Goal: Information Seeking & Learning: Find specific fact

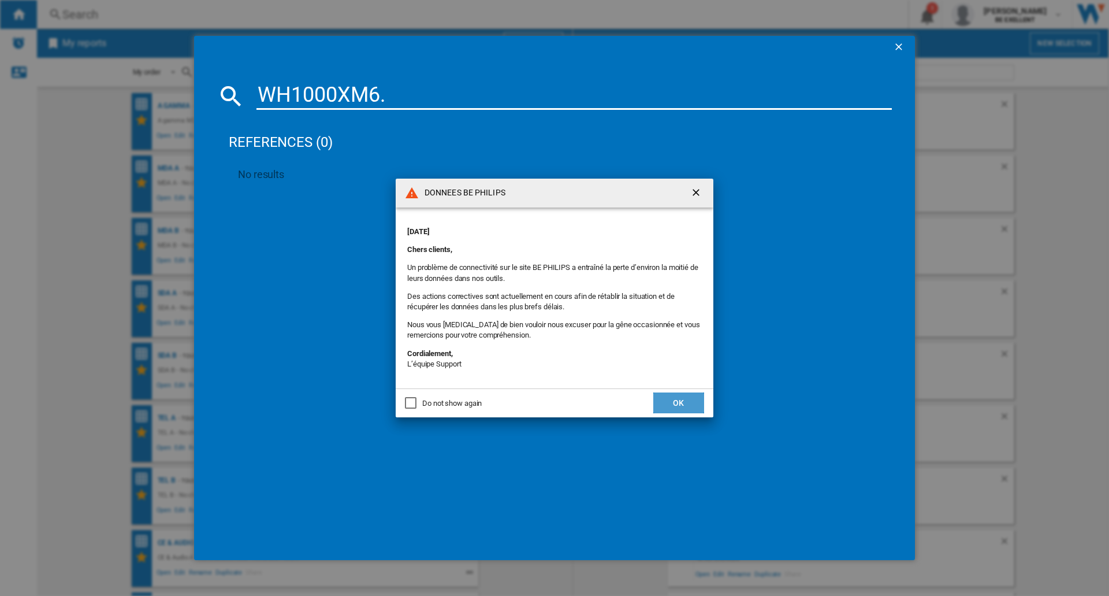
click at [679, 399] on button "OK" at bounding box center [679, 402] width 51 height 21
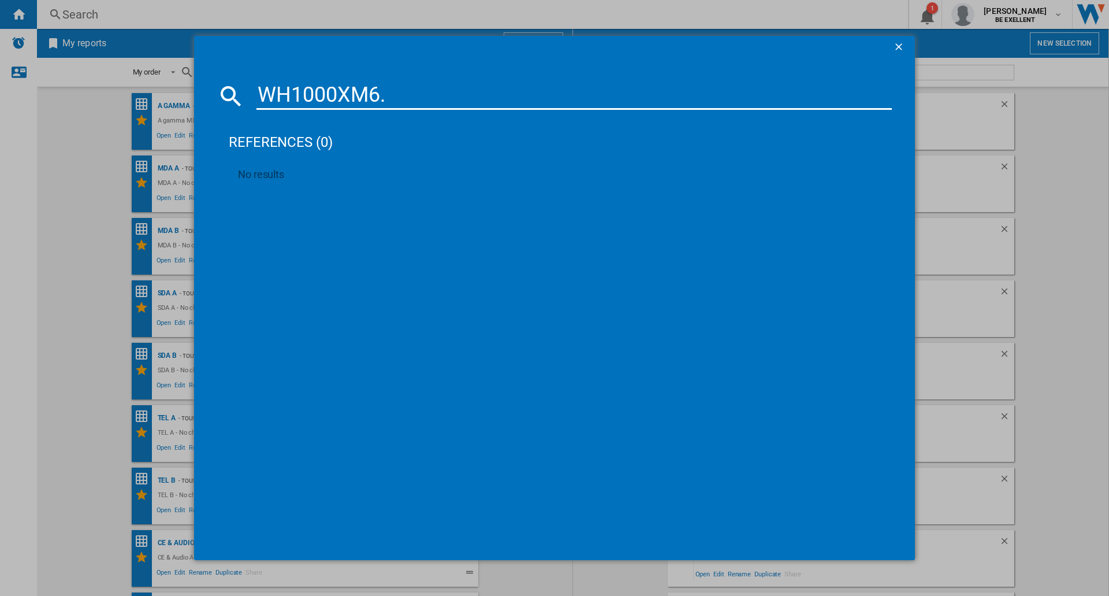
click at [445, 102] on input "WH1000XM6." at bounding box center [575, 96] width 636 height 28
type input "WH1000XM6"
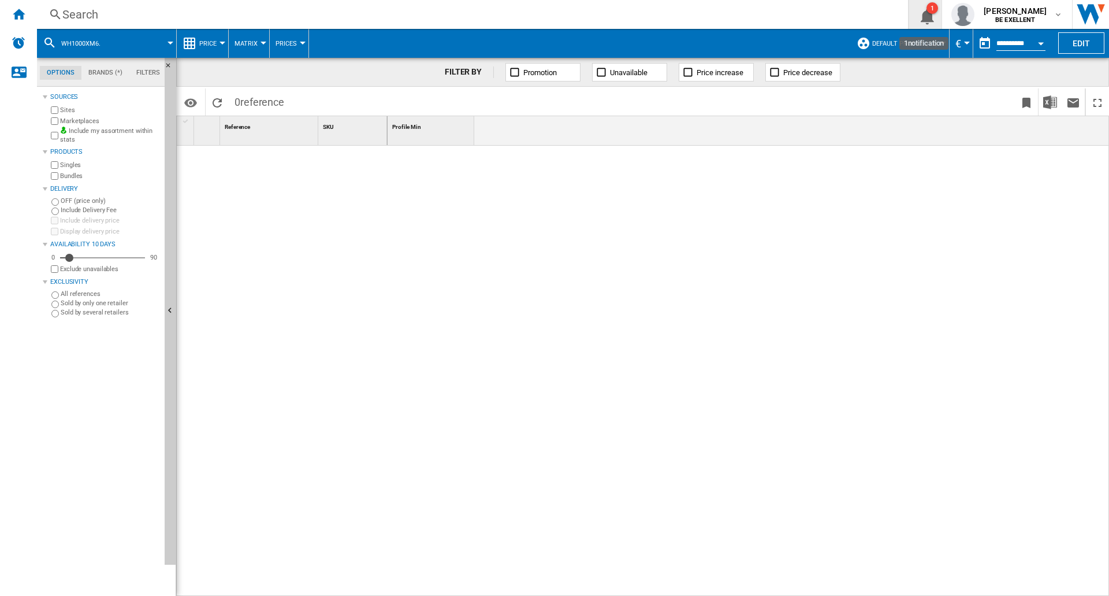
click at [931, 14] on button "1" at bounding box center [925, 14] width 32 height 29
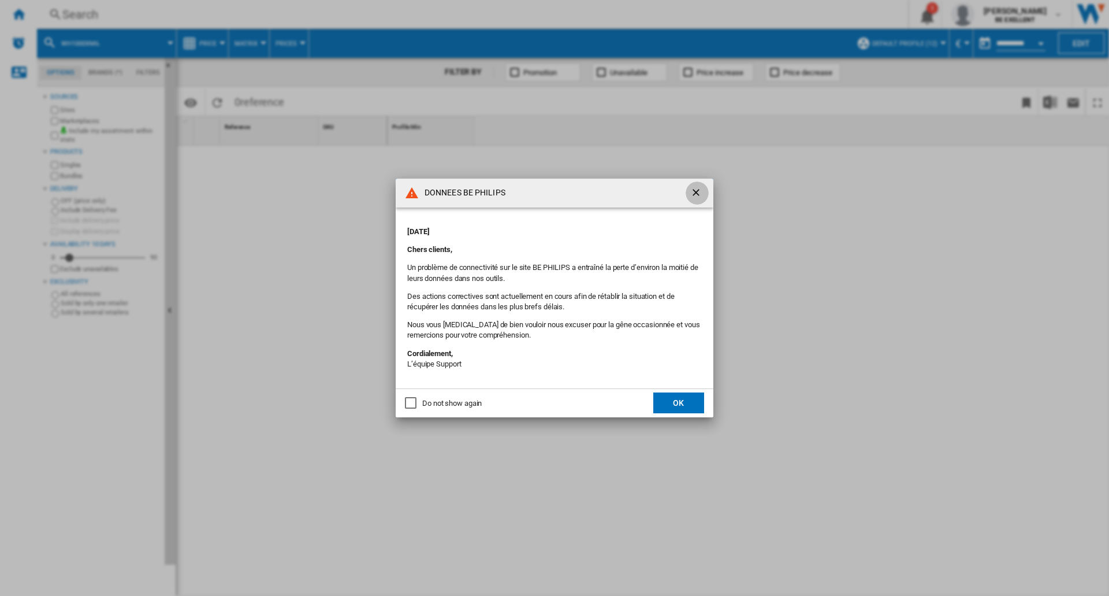
click at [694, 192] on ng-md-icon "getI18NText('BUTTONS.CLOSE_DIALOG')" at bounding box center [697, 194] width 14 height 14
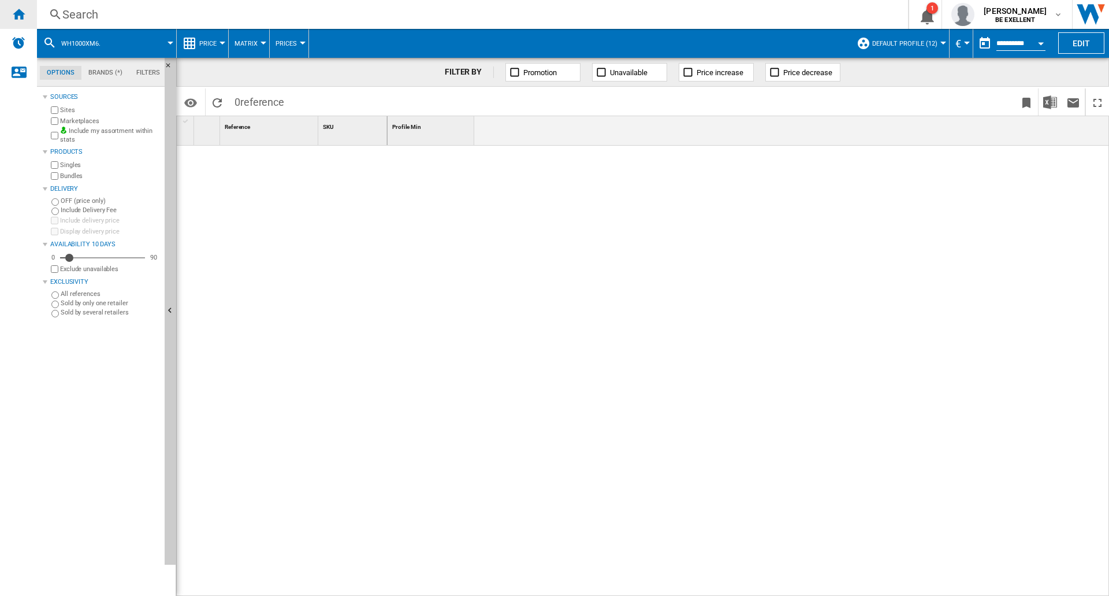
click at [30, 16] on div "Home" at bounding box center [18, 14] width 37 height 29
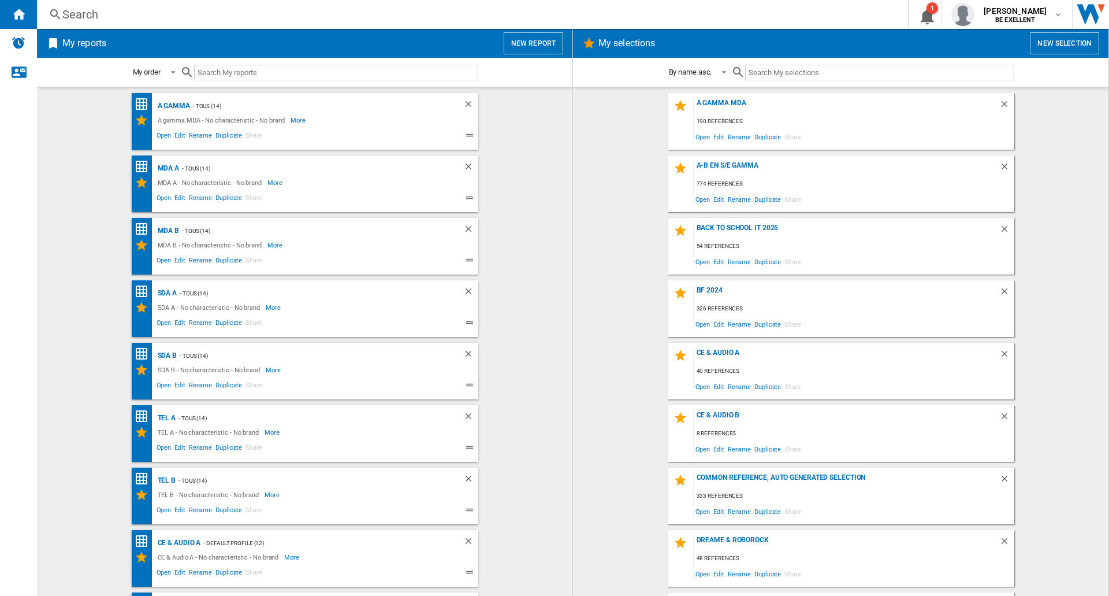
click at [60, 192] on wk-bookmarked-report "MDA A - TOUS (14) MDA A - No characteristic - No brand More Less Open Edit Rena…" at bounding box center [305, 183] width 513 height 57
